Goal: Task Accomplishment & Management: Manage account settings

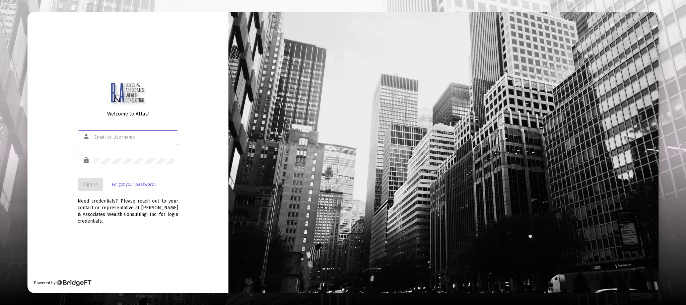
click at [115, 140] on div at bounding box center [134, 137] width 80 height 16
type input "m.scott.kennedy@att.net"
click at [87, 183] on span "Sign In" at bounding box center [90, 185] width 15 height 6
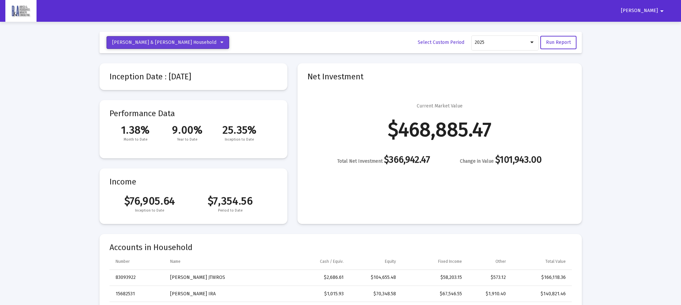
click at [220, 43] on icon at bounding box center [221, 42] width 3 height 5
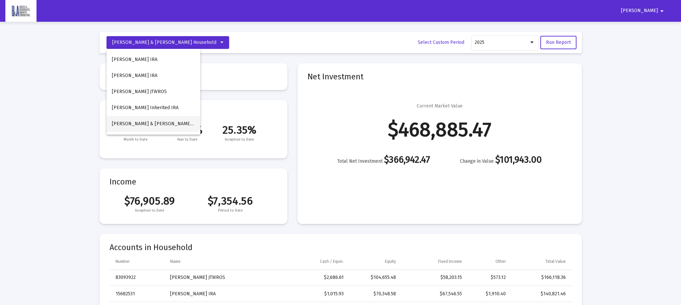
click at [164, 122] on span "Marshall & Barbarra Kennedy Household" at bounding box center [164, 124] width 104 height 6
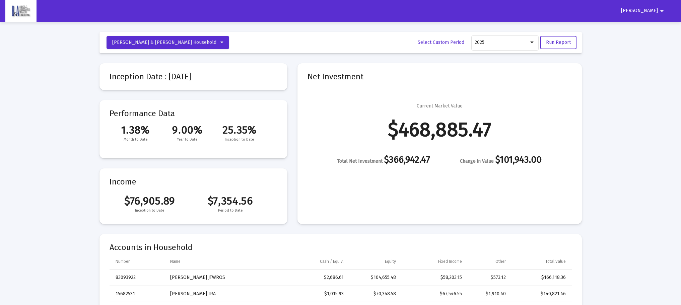
click at [662, 10] on mat-icon "arrow_drop_down" at bounding box center [662, 10] width 8 height 13
click at [662, 10] on div at bounding box center [340, 152] width 681 height 305
click at [19, 12] on img at bounding box center [20, 10] width 21 height 13
click at [652, 10] on span "Scott" at bounding box center [639, 11] width 37 height 6
click at [661, 10] on div at bounding box center [340, 152] width 681 height 305
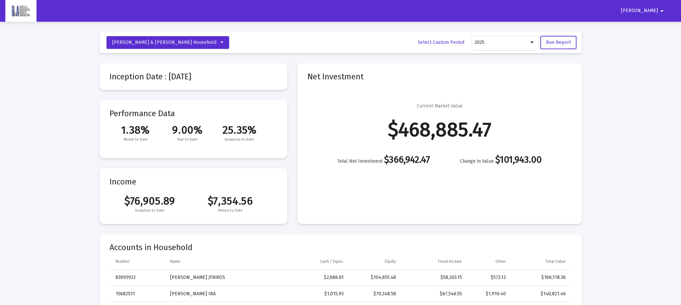
click at [661, 10] on mat-icon "arrow_drop_down" at bounding box center [662, 10] width 8 height 13
click at [661, 10] on div at bounding box center [340, 152] width 681 height 305
click at [220, 42] on icon at bounding box center [221, 42] width 3 height 5
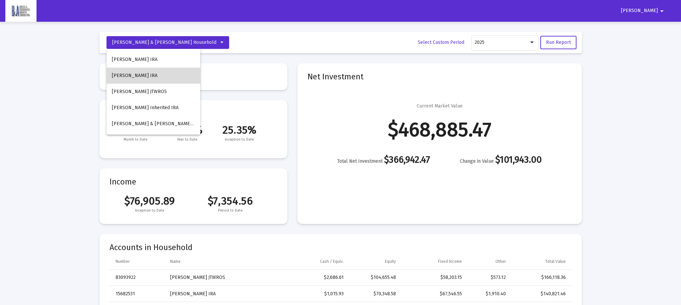
click at [163, 76] on button "Marshall Kennedy IRA" at bounding box center [154, 76] width 94 height 16
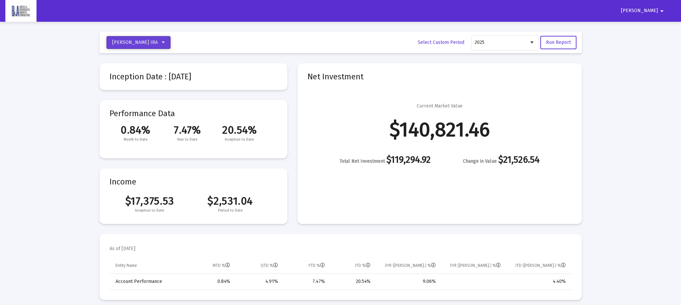
click at [163, 41] on icon at bounding box center [163, 42] width 3 height 5
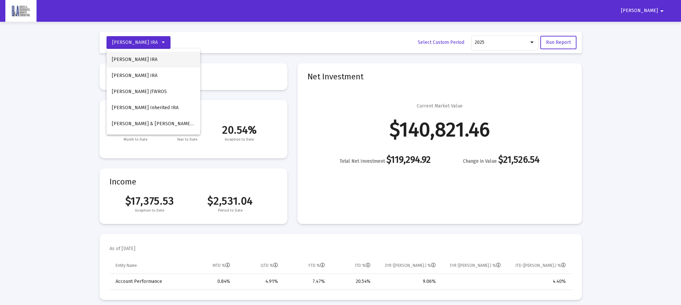
click at [150, 59] on button "Barbarra Kennedy IRA" at bounding box center [154, 60] width 94 height 16
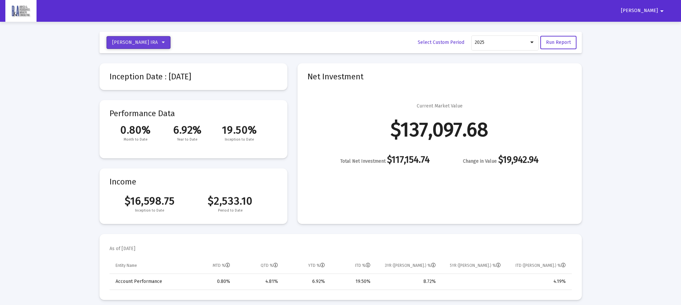
click at [165, 41] on icon at bounding box center [163, 42] width 3 height 5
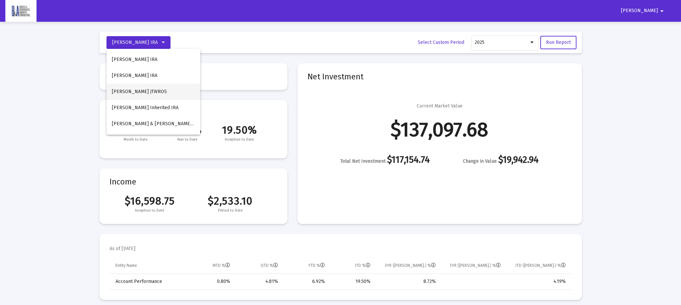
click at [148, 90] on button "Marshall Kennedy JTWROS" at bounding box center [154, 92] width 94 height 16
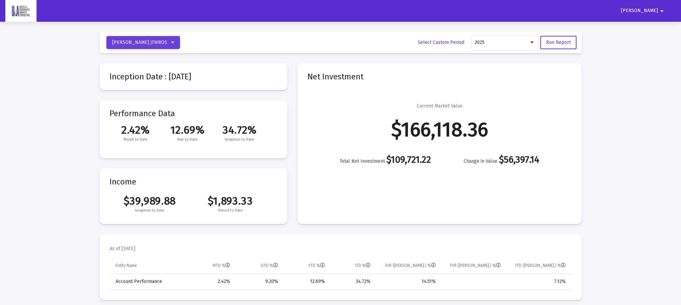
click at [173, 43] on icon at bounding box center [172, 42] width 3 height 5
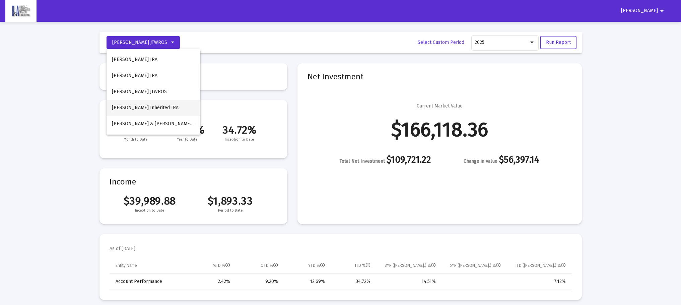
click at [159, 107] on button "Marshall Kennedy Inherited IRA" at bounding box center [154, 108] width 94 height 16
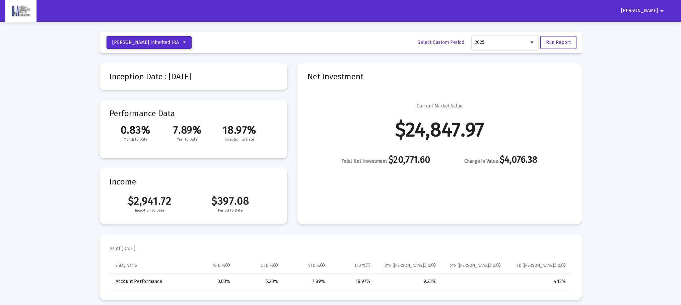
click at [184, 41] on icon at bounding box center [184, 42] width 3 height 5
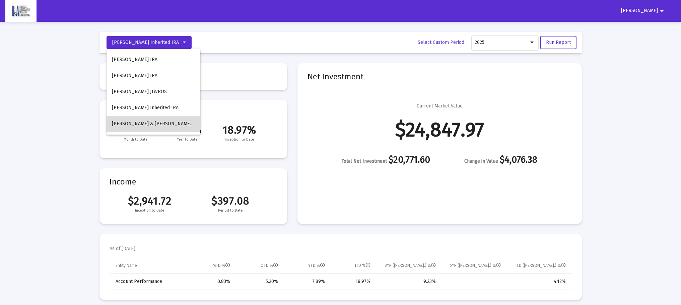
click at [155, 125] on span "Marshall & Barbarra Kennedy Household" at bounding box center [164, 124] width 104 height 6
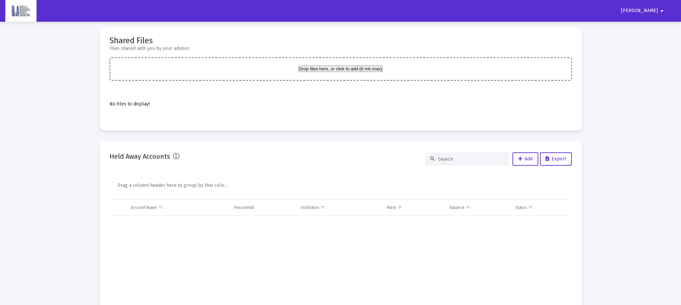
scroll to position [1575, 0]
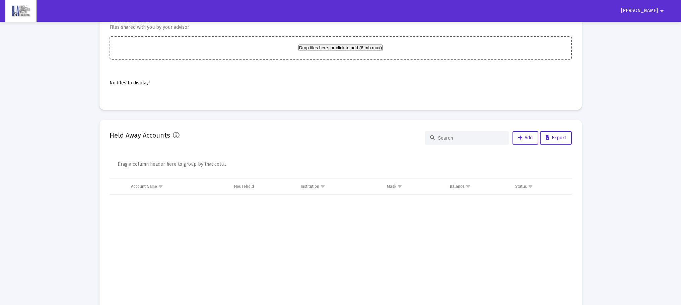
click at [176, 136] on icon at bounding box center [176, 135] width 7 height 7
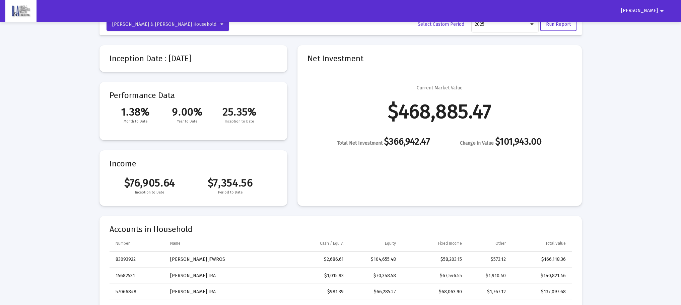
scroll to position [0, 0]
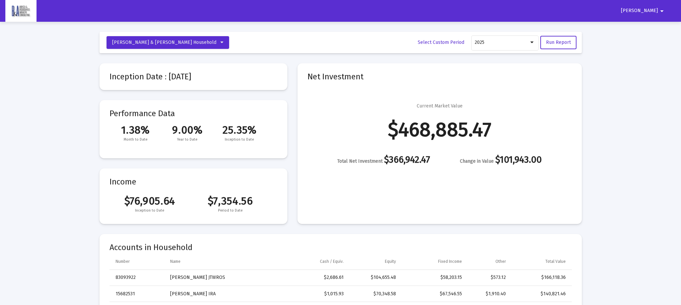
click at [660, 10] on mat-icon "arrow_drop_down" at bounding box center [662, 10] width 8 height 13
click at [659, 28] on button "Logout" at bounding box center [658, 28] width 38 height 16
